Goal: Answer question/provide support

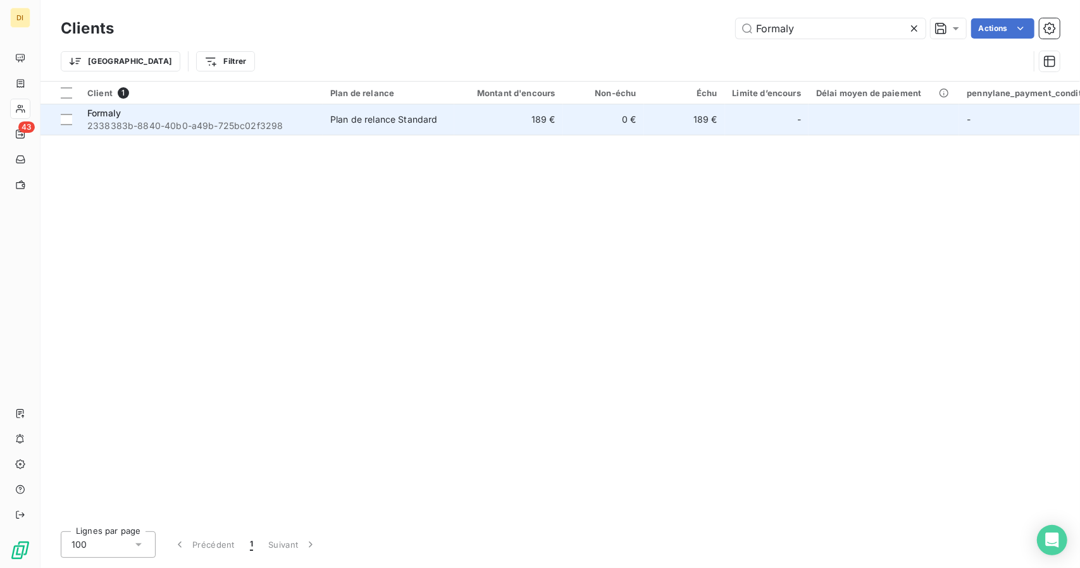
type input "Formaly"
click at [337, 128] on td "Plan de relance Standard" at bounding box center [389, 119] width 132 height 30
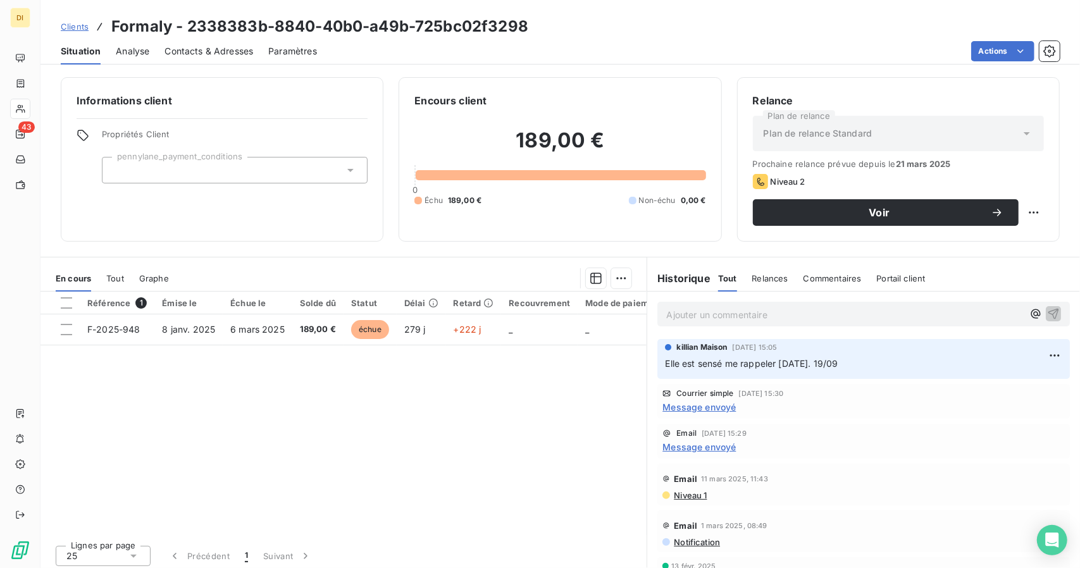
click at [798, 324] on div "Ajouter un commentaire ﻿" at bounding box center [863, 314] width 413 height 25
click at [800, 318] on p "Ajouter un commentaire ﻿" at bounding box center [844, 315] width 357 height 16
click at [785, 309] on p "Elle m'a rappeler" at bounding box center [844, 314] width 357 height 15
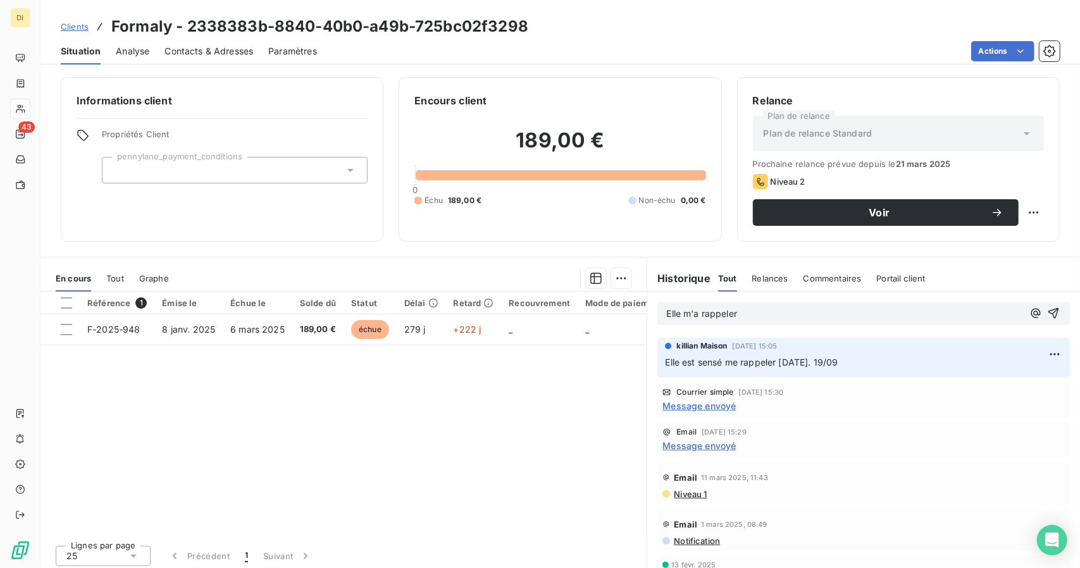
copy span "Elle m'a rappeler"
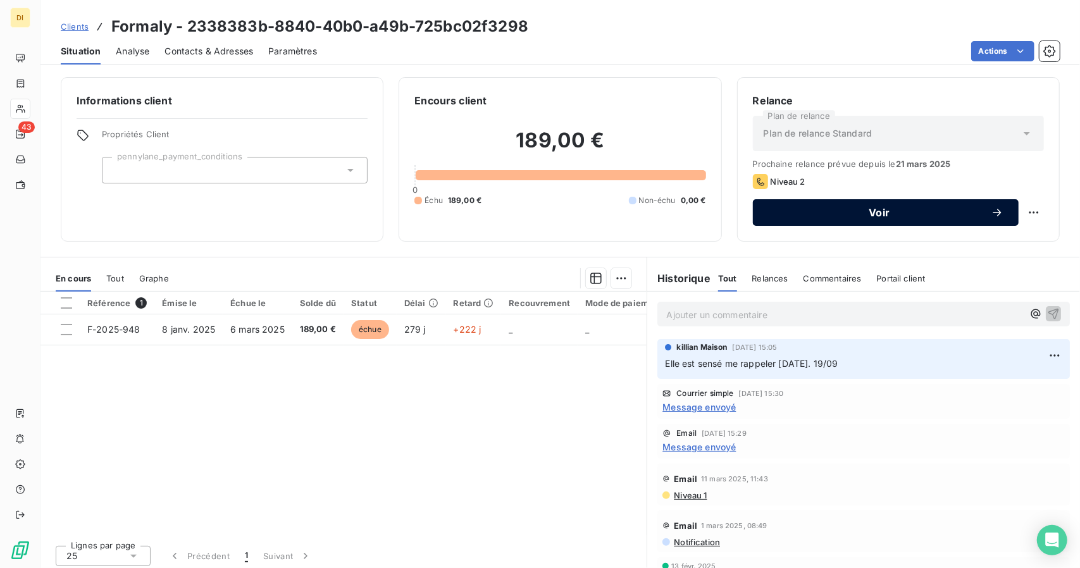
click at [868, 201] on button "Voir" at bounding box center [886, 212] width 266 height 27
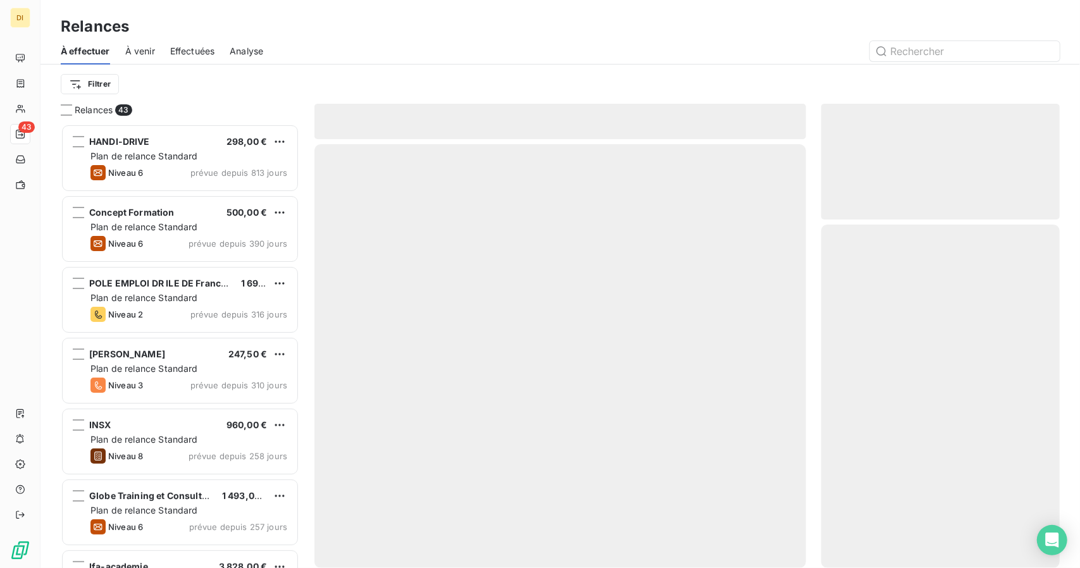
scroll to position [434, 229]
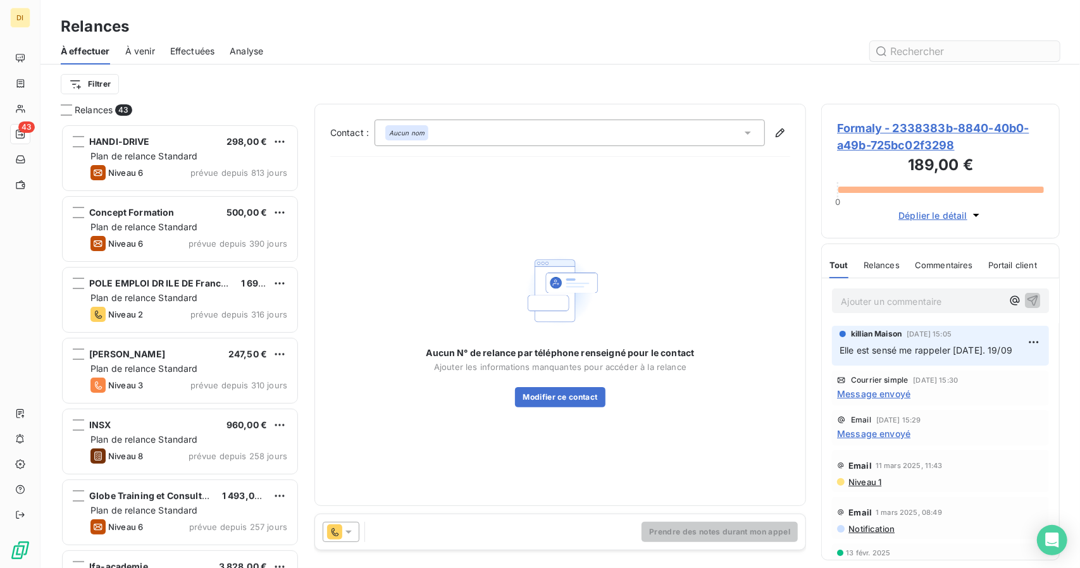
click at [968, 58] on input "text" at bounding box center [965, 51] width 190 height 20
click at [545, 402] on button "Modifier ce contact" at bounding box center [560, 397] width 90 height 20
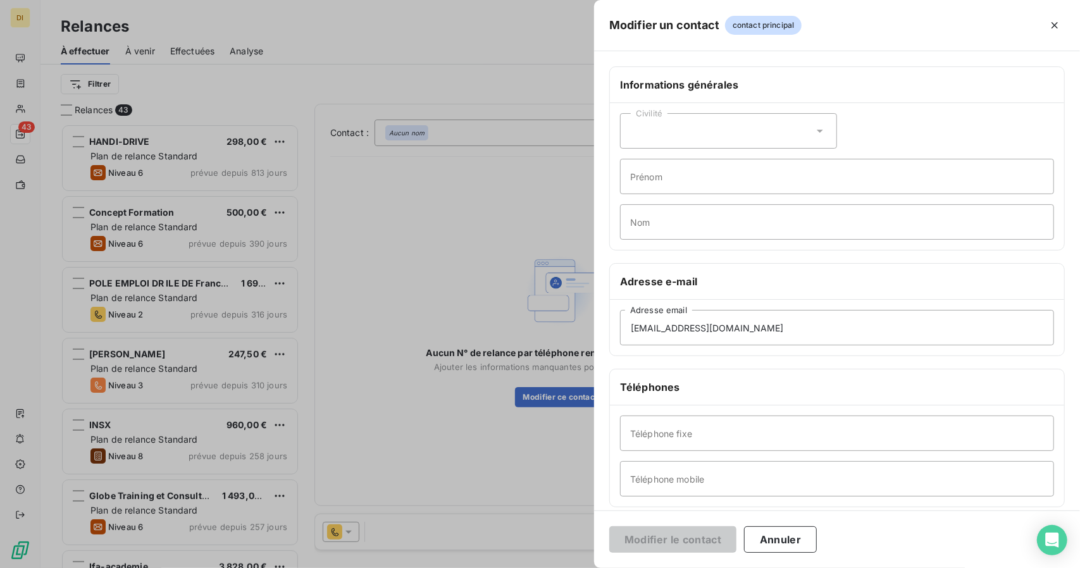
click at [371, 170] on div at bounding box center [540, 284] width 1080 height 568
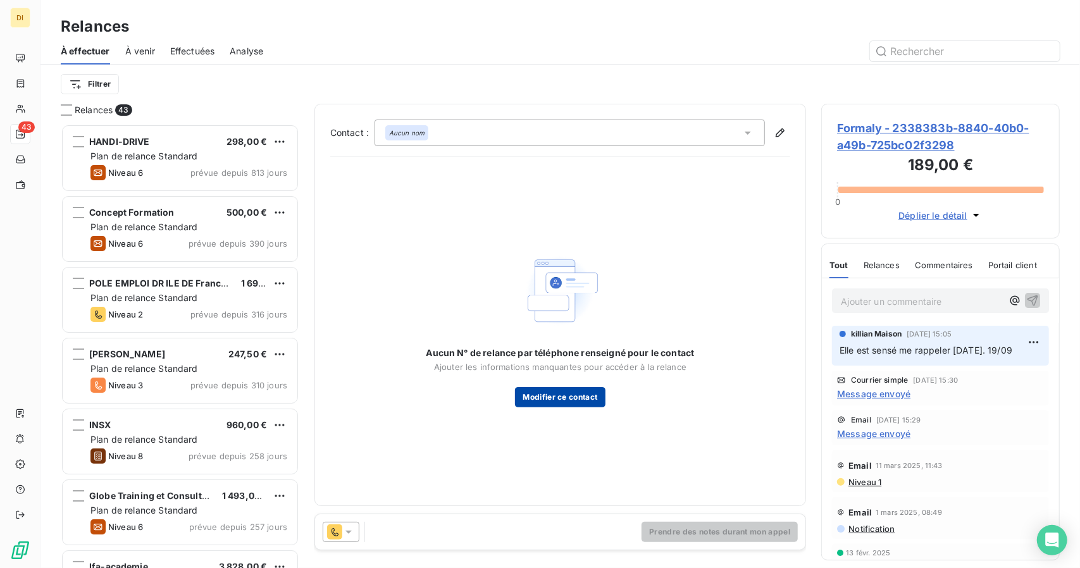
click at [576, 401] on button "Modifier ce contact" at bounding box center [560, 397] width 90 height 20
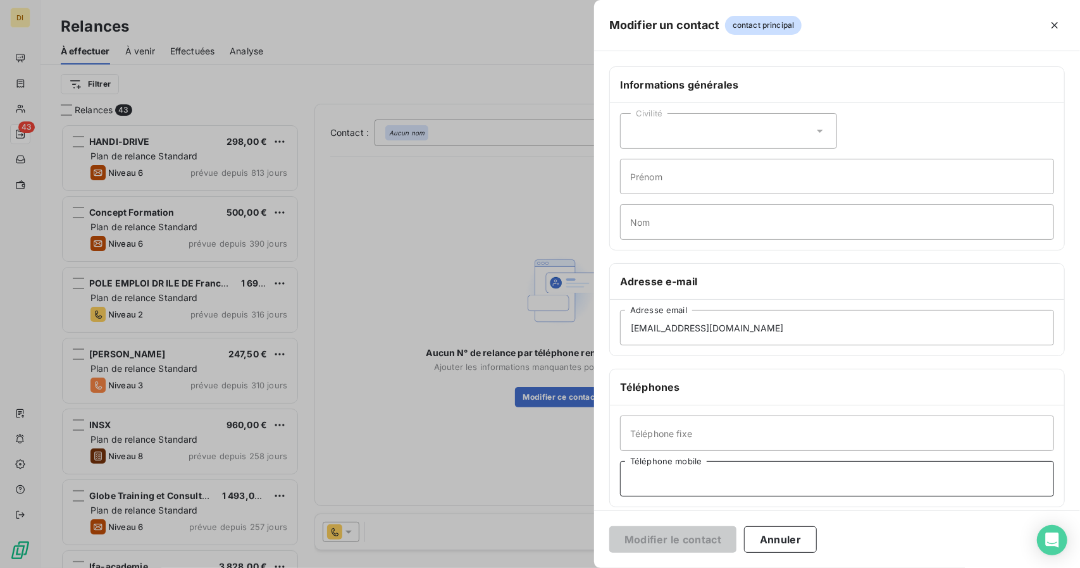
click at [694, 466] on input "Téléphone mobile" at bounding box center [837, 478] width 434 height 35
paste input "262693868382"
type input "262693868382"
click at [659, 532] on button "Modifier le contact" at bounding box center [672, 539] width 127 height 27
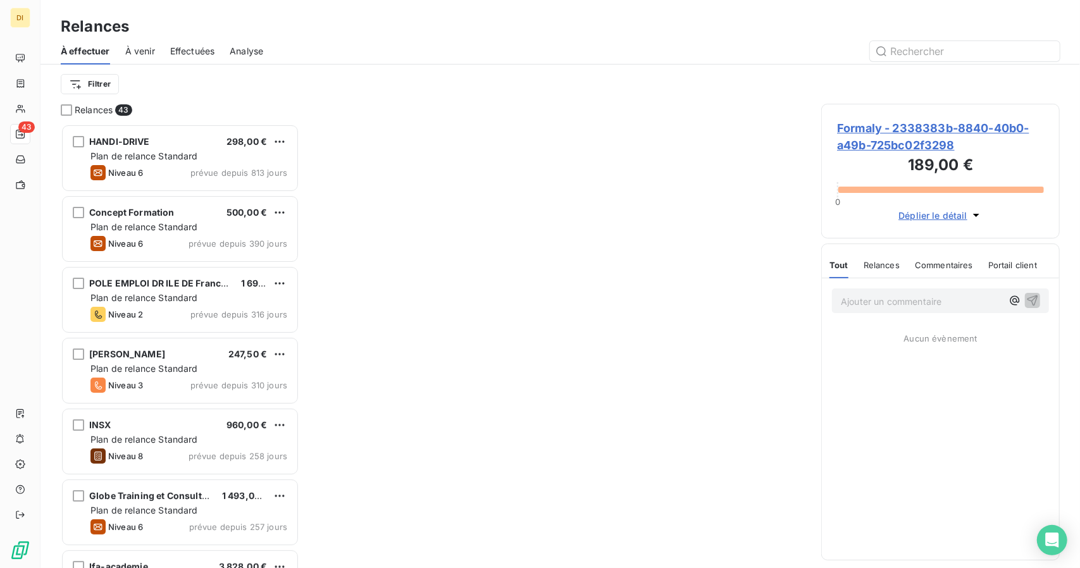
scroll to position [434, 229]
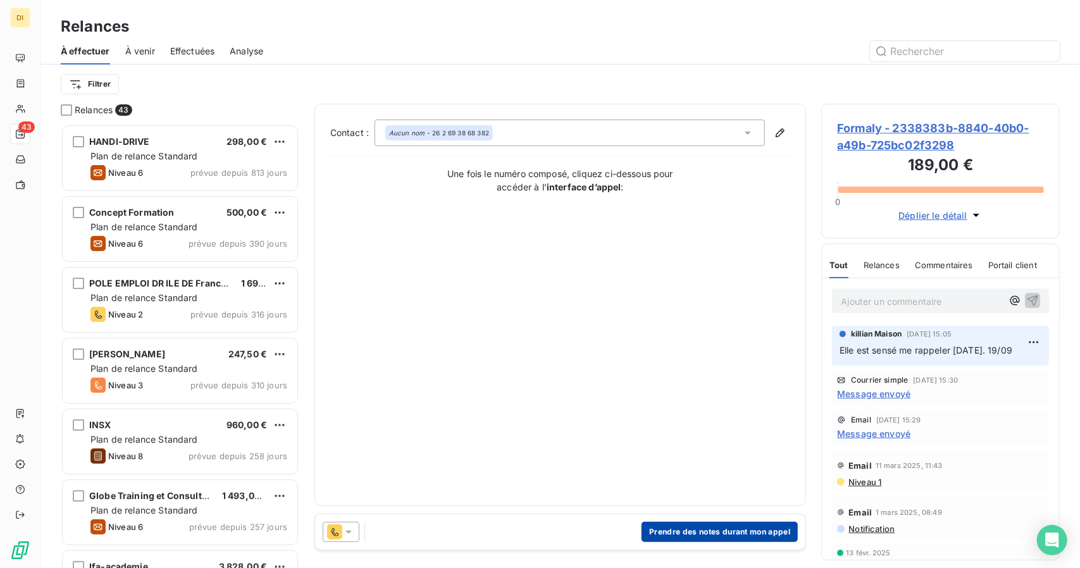
click at [692, 528] on button "Prendre des notes durant mon appel" at bounding box center [720, 532] width 156 height 20
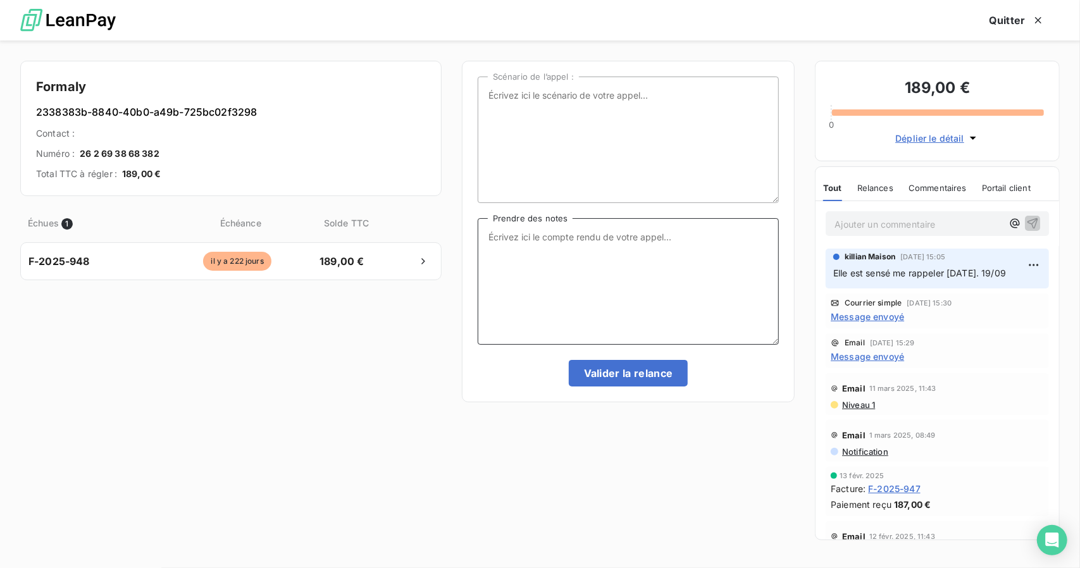
click at [595, 259] on textarea "Prendre des notes" at bounding box center [628, 281] width 301 height 127
type textarea "Elle m'a rappeler aujourd'hui, elle paye fin de semaine max"
click at [591, 369] on button "Valider la relance" at bounding box center [629, 373] width 120 height 27
